Goal: Navigation & Orientation: Find specific page/section

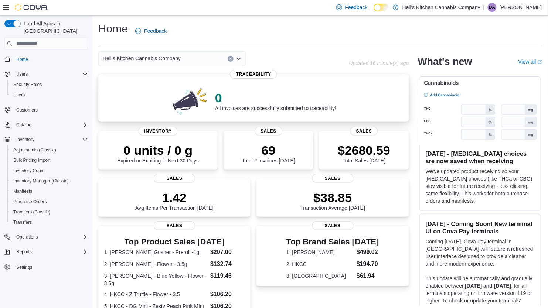
click at [359, 110] on div "0 All invoices are successfully submitted to traceability!" at bounding box center [253, 99] width 299 height 33
click at [70, 135] on div "Inventory" at bounding box center [50, 139] width 75 height 9
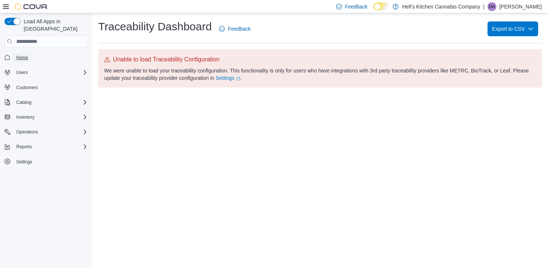
click at [21, 55] on span "Home" at bounding box center [22, 58] width 12 height 6
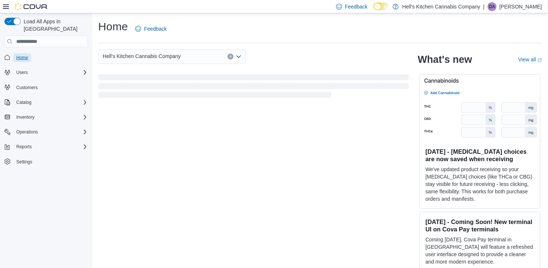
click at [21, 55] on span "Home" at bounding box center [22, 58] width 12 height 6
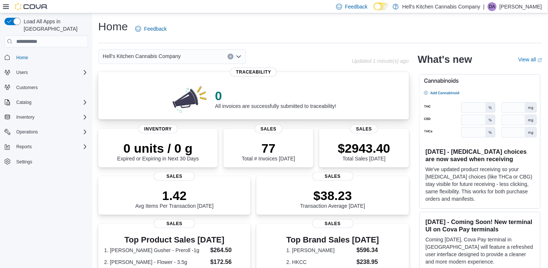
click at [291, 115] on div "0 All invoices are successfully submitted to traceability! Traceability" at bounding box center [253, 95] width 311 height 47
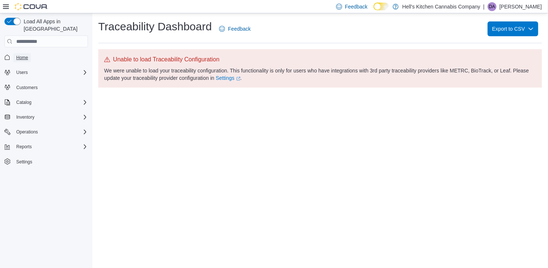
click at [22, 53] on span "Home" at bounding box center [22, 57] width 12 height 9
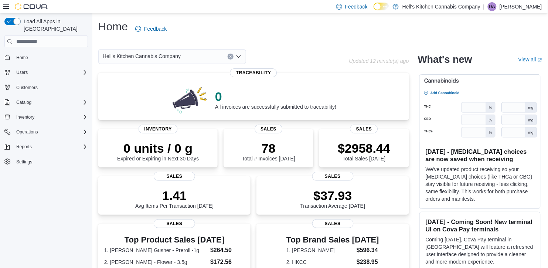
click at [105, 24] on h1 "Home" at bounding box center [113, 26] width 30 height 15
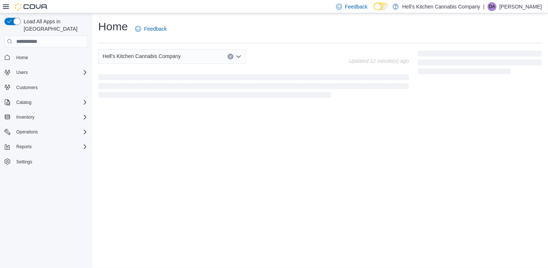
click at [54, 191] on div "Load All Apps in [GEOGRAPHIC_DATA] Home Users Customers Catalog Inventory Opera…" at bounding box center [46, 141] width 92 height 257
